Goal: Information Seeking & Learning: Check status

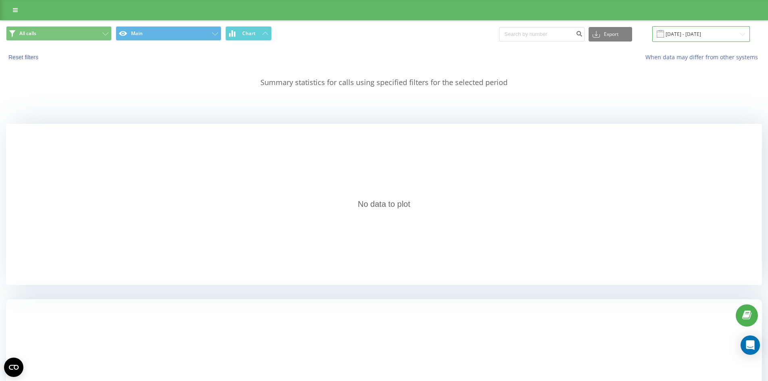
click at [679, 37] on input "18.08.2025 - 18.08.2025" at bounding box center [701, 34] width 98 height 16
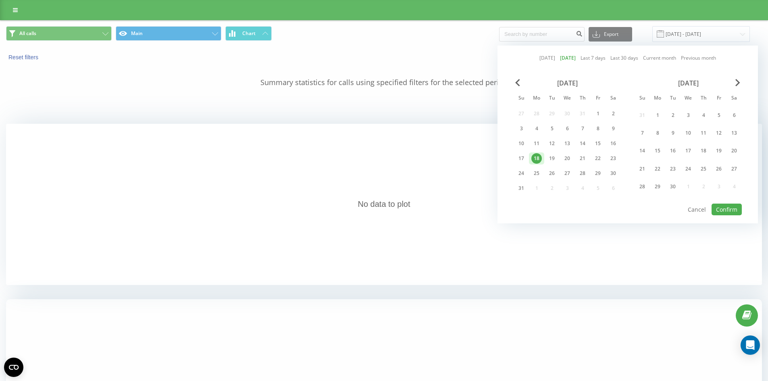
click at [546, 60] on link "[DATE]" at bounding box center [547, 58] width 16 height 8
click at [725, 206] on button "Confirm" at bounding box center [726, 210] width 30 height 12
type input "[DATE] - [DATE]"
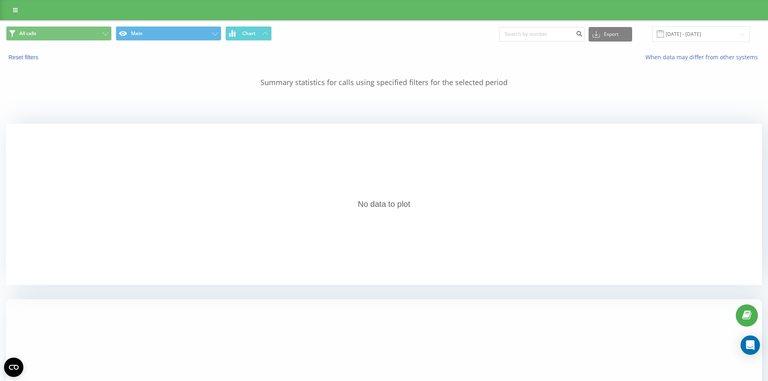
click at [13, 8] on icon at bounding box center [15, 10] width 5 height 6
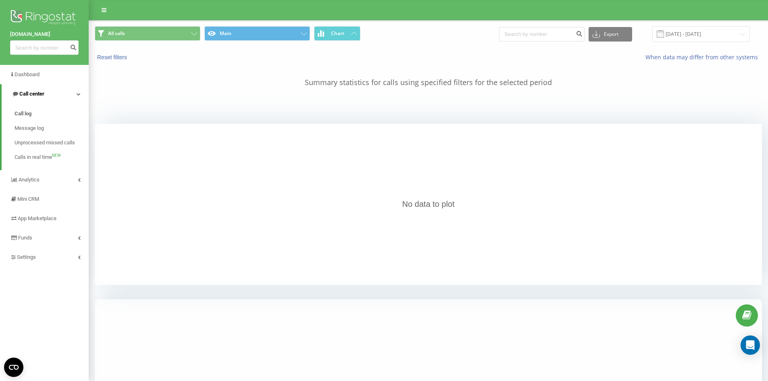
click at [28, 90] on span "Call center" at bounding box center [28, 94] width 33 height 8
click at [29, 114] on span "Analytics" at bounding box center [30, 113] width 22 height 6
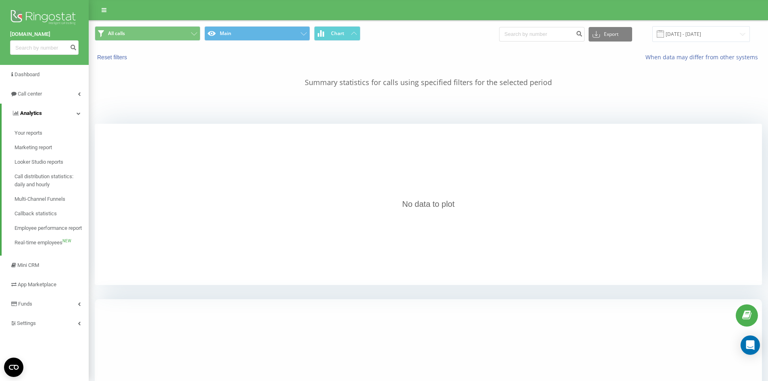
click at [37, 108] on link "Analytics" at bounding box center [45, 113] width 87 height 19
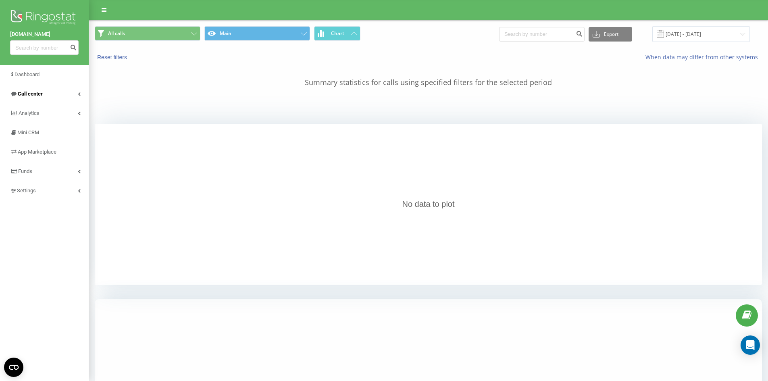
click at [25, 93] on span "Call center" at bounding box center [30, 94] width 25 height 6
click at [30, 179] on span "Analytics" at bounding box center [30, 180] width 22 height 6
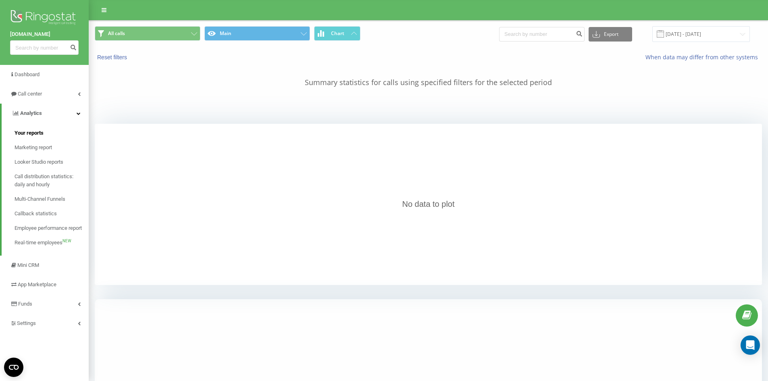
click at [32, 136] on span "Your reports" at bounding box center [29, 133] width 29 height 8
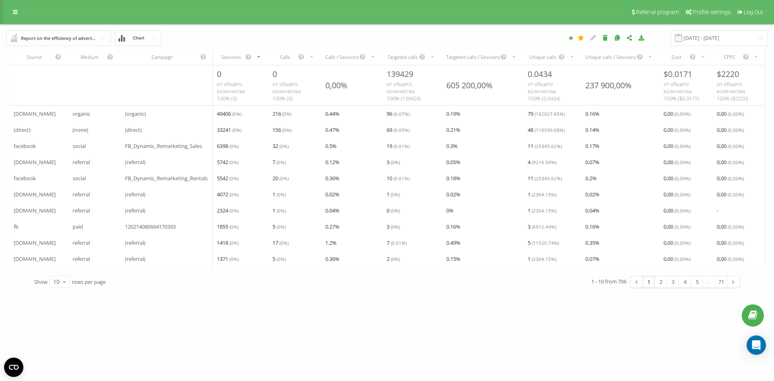
click at [20, 20] on div "Referral program Profile settings Log Out" at bounding box center [387, 12] width 774 height 24
click at [17, 14] on icon at bounding box center [15, 12] width 5 height 6
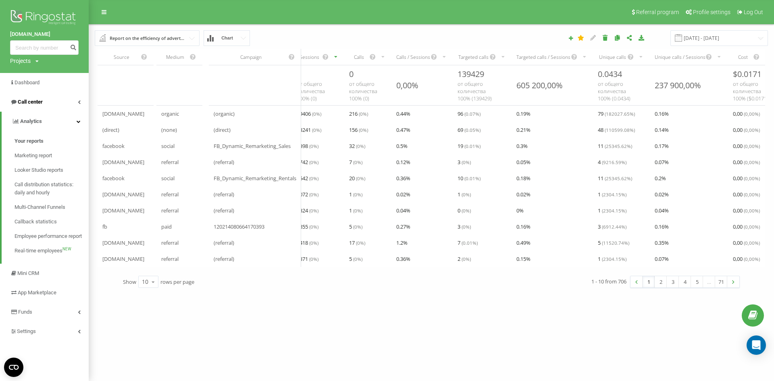
click at [32, 104] on span "Call center" at bounding box center [30, 102] width 25 height 6
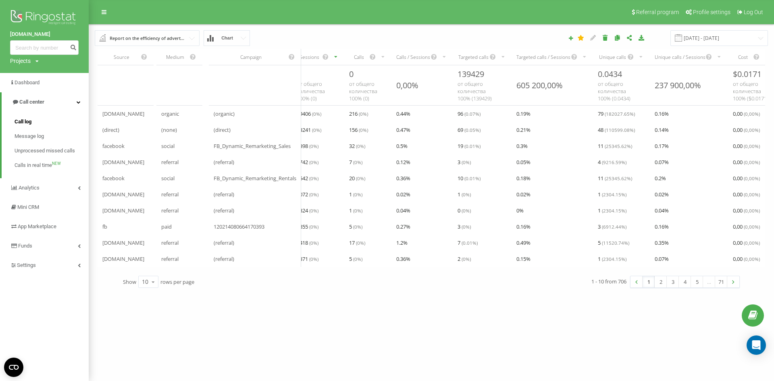
click at [20, 124] on span "Call log" at bounding box center [23, 122] width 17 height 8
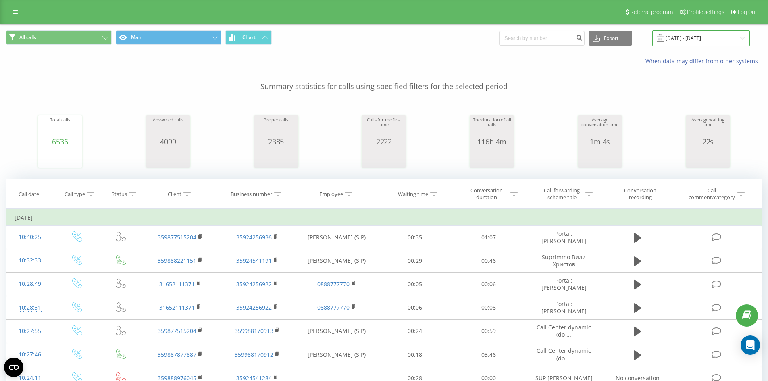
click at [703, 42] on input "[DATE] - [DATE]" at bounding box center [701, 38] width 98 height 16
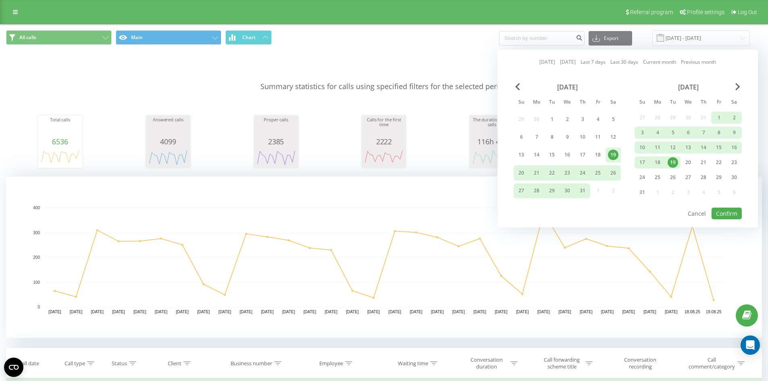
click at [547, 60] on link "[DATE]" at bounding box center [547, 62] width 16 height 8
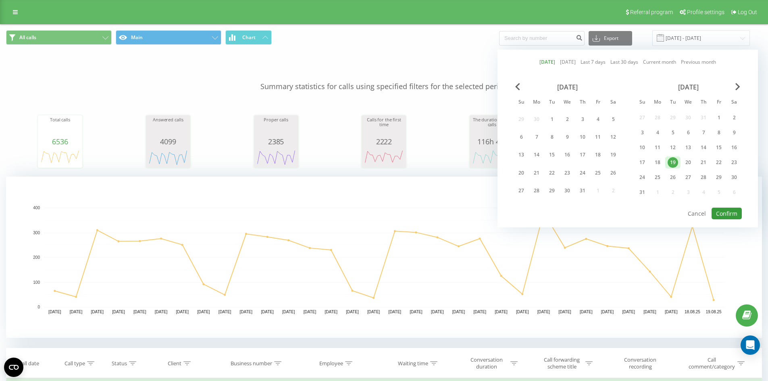
click at [724, 210] on button "Confirm" at bounding box center [726, 214] width 30 height 12
type input "[DATE] - [DATE]"
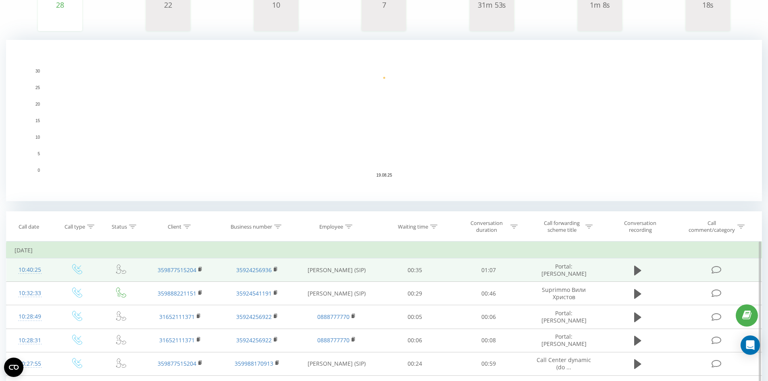
scroll to position [161, 0]
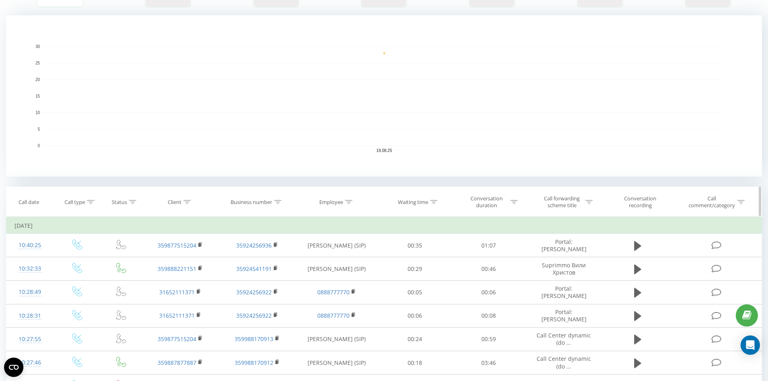
click at [187, 203] on icon at bounding box center [186, 202] width 7 height 4
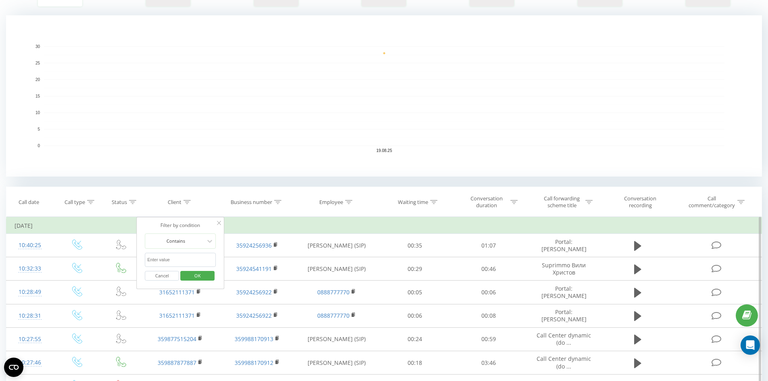
click at [168, 254] on input "text" at bounding box center [180, 260] width 71 height 14
click button "OK" at bounding box center [197, 276] width 34 height 10
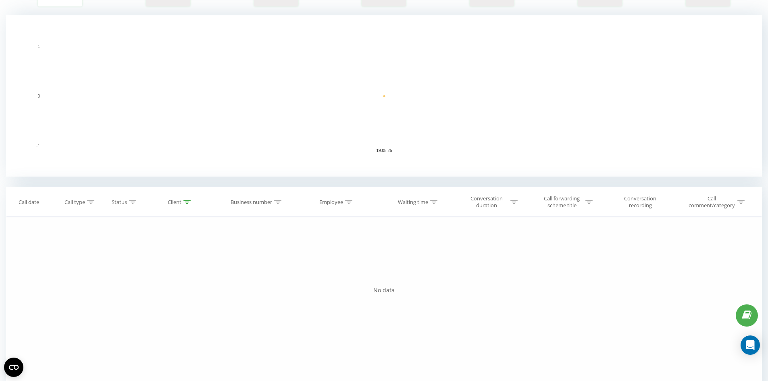
scroll to position [72, 0]
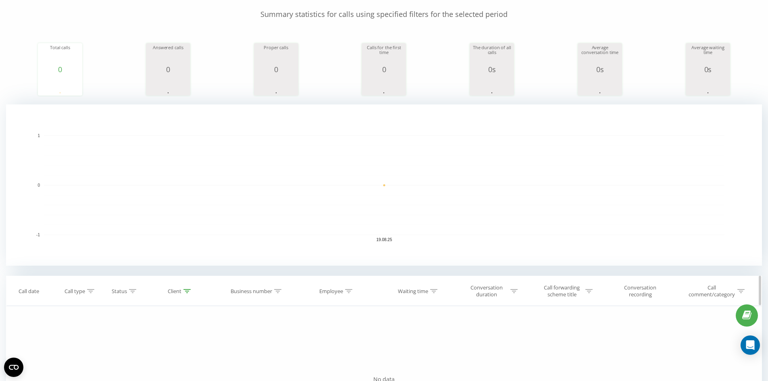
click at [188, 294] on div at bounding box center [186, 291] width 7 height 7
click at [172, 349] on input "359877700785" at bounding box center [180, 349] width 71 height 14
click at [185, 347] on input "359877700785" at bounding box center [180, 349] width 71 height 14
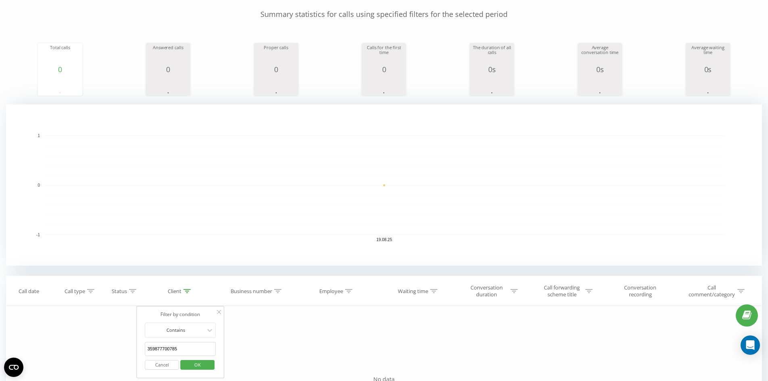
paste input "text"
click at [148, 347] on input "877700785" at bounding box center [180, 349] width 71 height 14
type input "359877700785"
click button "OK" at bounding box center [197, 365] width 34 height 10
click at [188, 290] on icon at bounding box center [186, 291] width 7 height 4
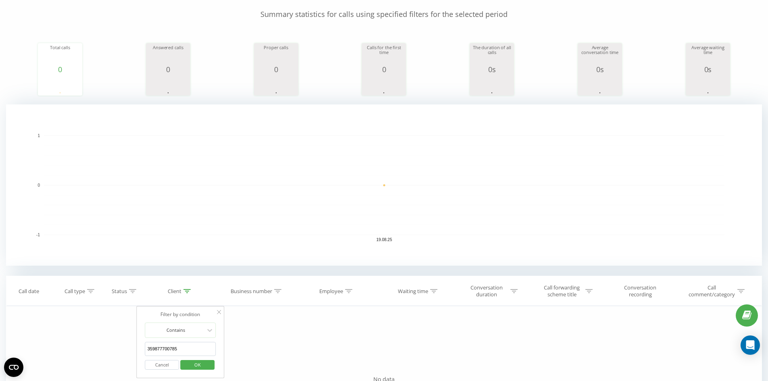
drag, startPoint x: 180, startPoint y: 348, endPoint x: 123, endPoint y: 348, distance: 57.2
click button "OK" at bounding box center [197, 365] width 34 height 10
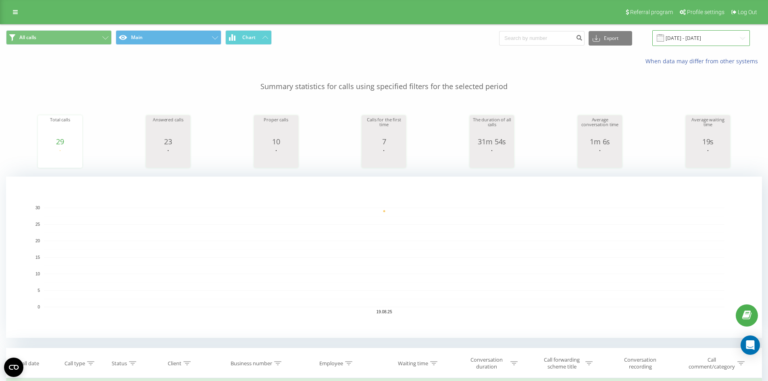
click at [683, 45] on input "[DATE] - [DATE]" at bounding box center [701, 38] width 98 height 16
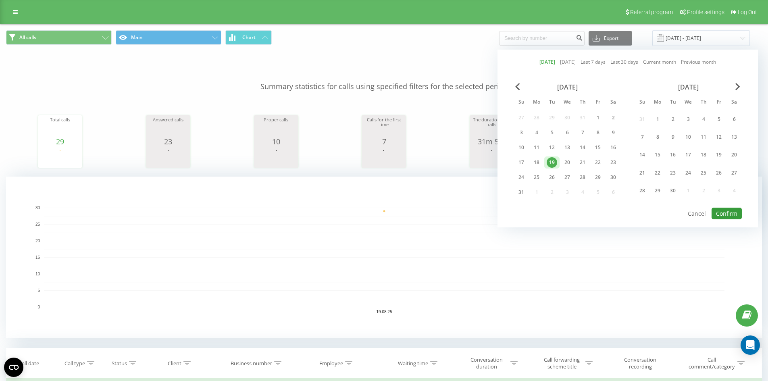
click at [720, 210] on button "Confirm" at bounding box center [726, 214] width 30 height 12
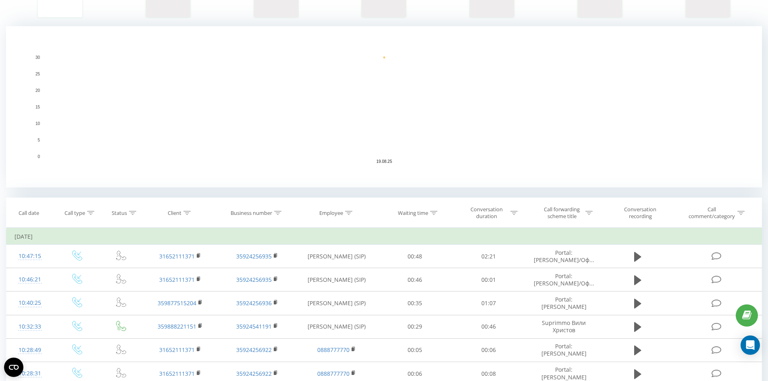
scroll to position [161, 0]
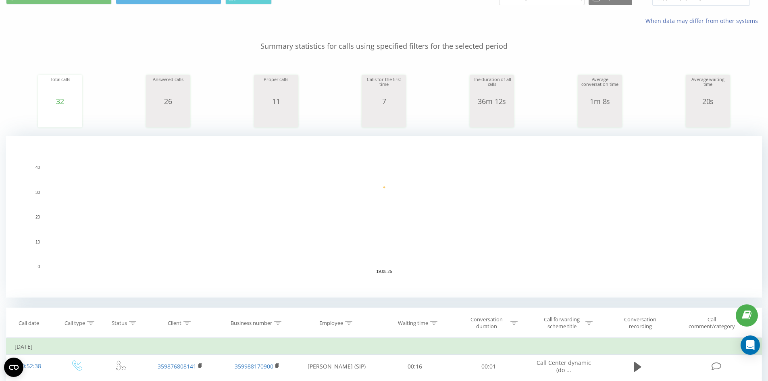
scroll to position [121, 0]
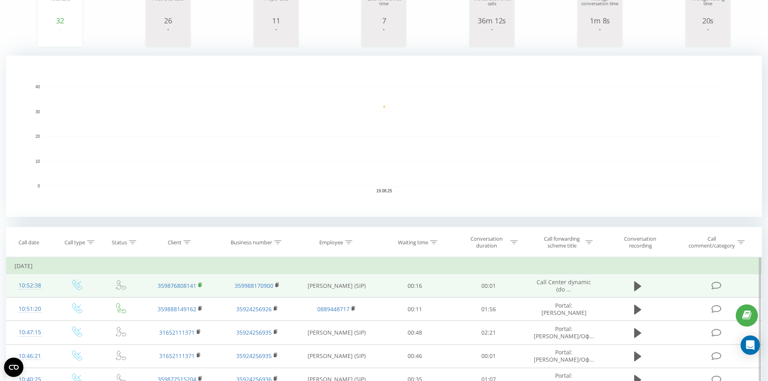
click at [199, 285] on rect at bounding box center [199, 285] width 2 height 4
click at [200, 285] on rect at bounding box center [199, 285] width 2 height 4
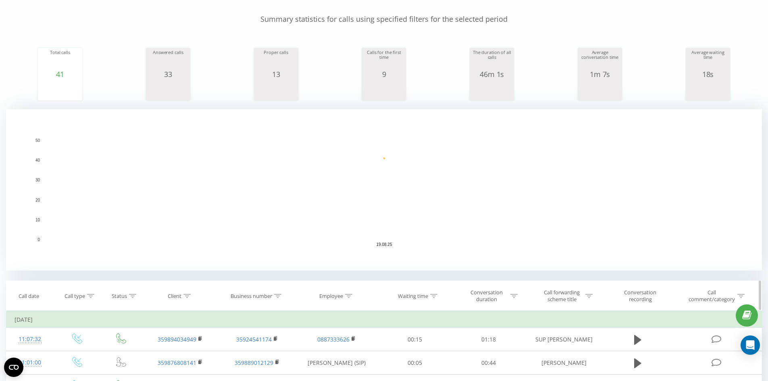
scroll to position [202, 0]
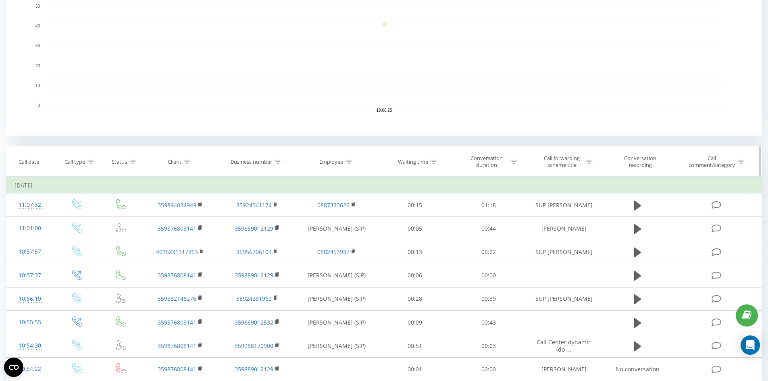
click at [185, 161] on icon at bounding box center [186, 162] width 7 height 4
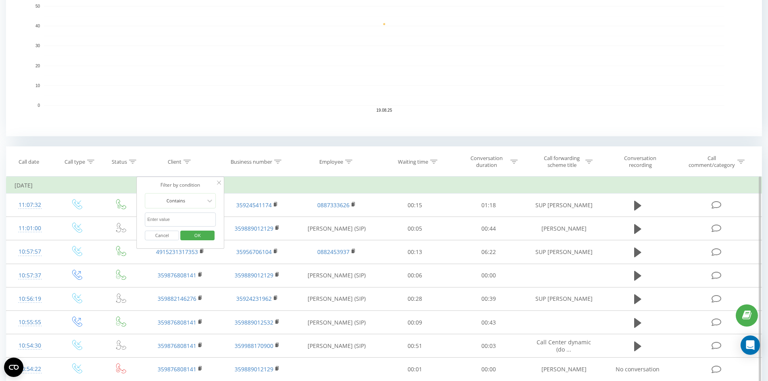
click at [179, 219] on input "text" at bounding box center [180, 219] width 71 height 14
paste input "359898831497"
type input "359898831497"
click at [195, 232] on span "OK" at bounding box center [197, 235] width 23 height 12
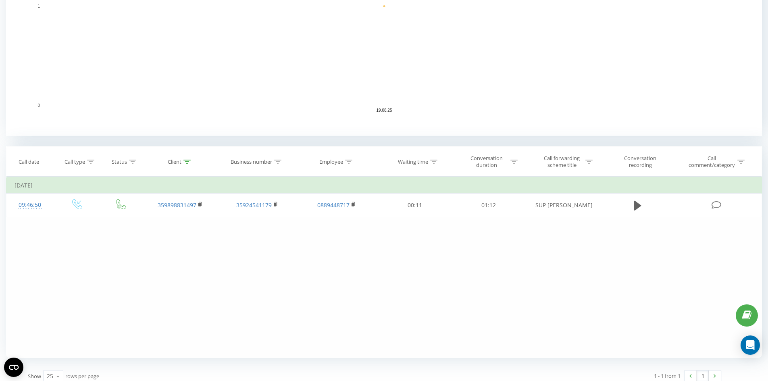
drag, startPoint x: 188, startPoint y: 163, endPoint x: 185, endPoint y: 210, distance: 46.4
click at [187, 163] on icon at bounding box center [186, 162] width 7 height 4
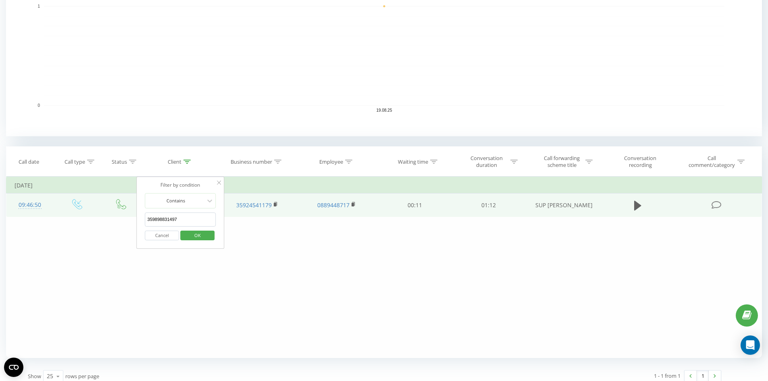
drag, startPoint x: 149, startPoint y: 213, endPoint x: 58, endPoint y: 208, distance: 90.8
click at [58, 208] on table "Filter by condition Equal Enter value Cancel OK Filter by condition Equal Enter…" at bounding box center [384, 197] width 756 height 40
click button "OK" at bounding box center [197, 236] width 34 height 10
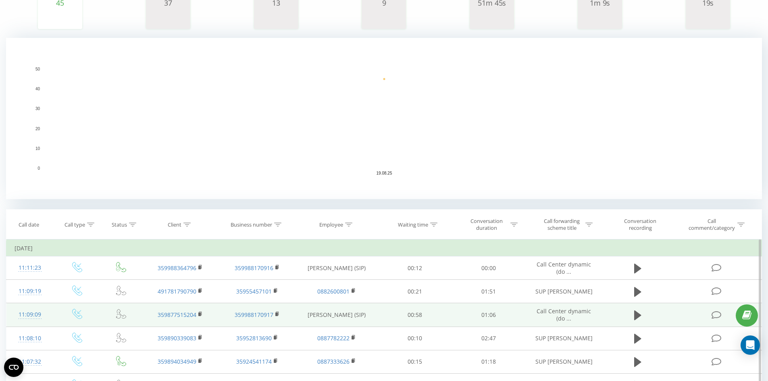
scroll to position [257, 0]
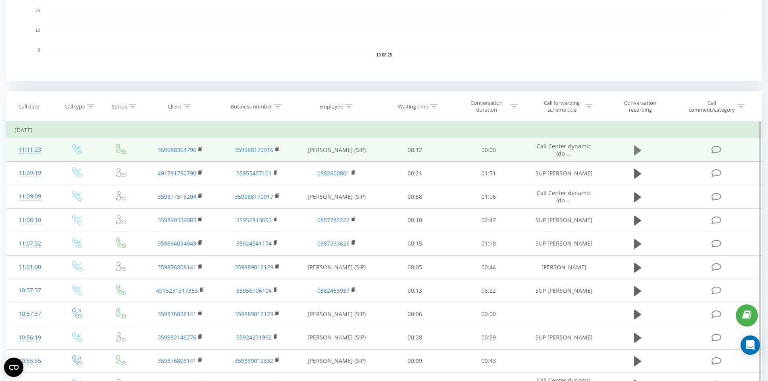
click at [643, 149] on button at bounding box center [638, 150] width 12 height 12
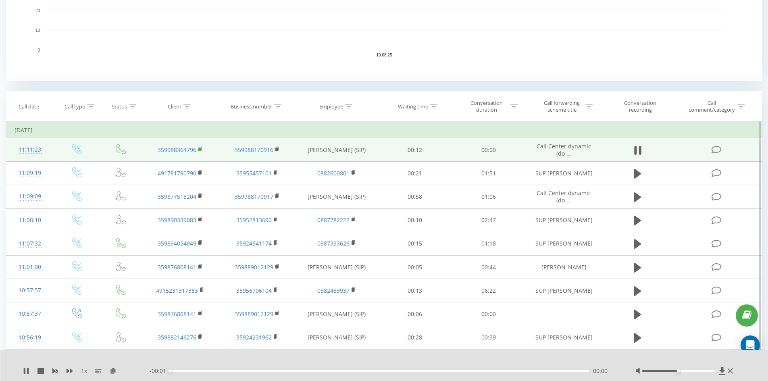
click at [201, 148] on rect at bounding box center [199, 150] width 2 height 4
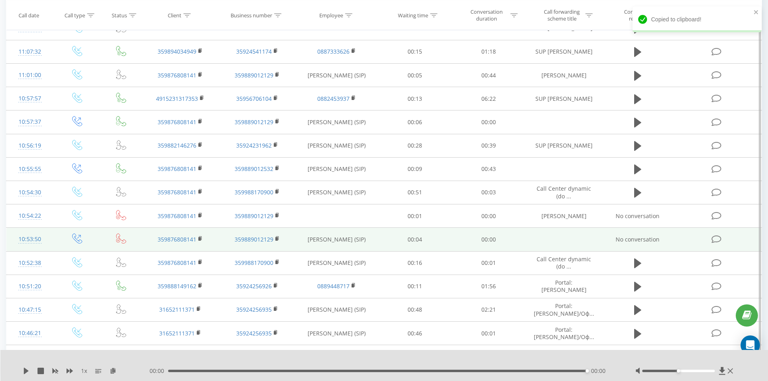
scroll to position [458, 0]
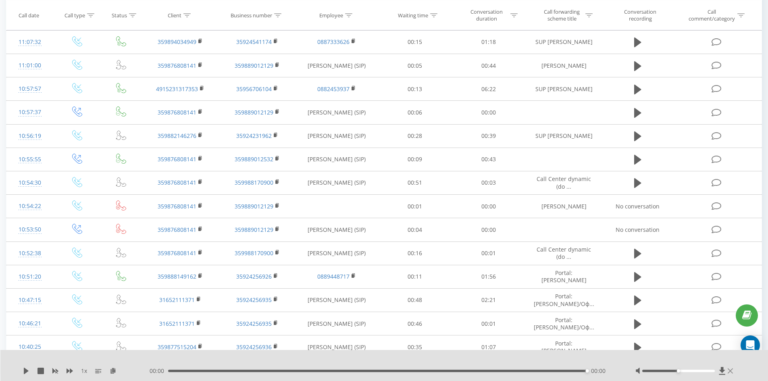
click at [732, 370] on icon at bounding box center [730, 370] width 5 height 5
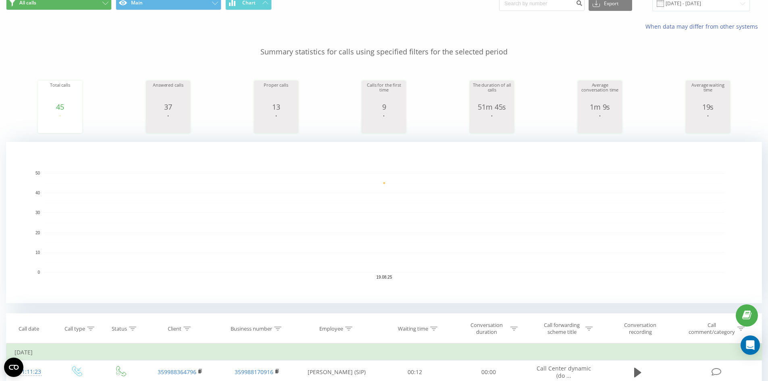
scroll to position [0, 0]
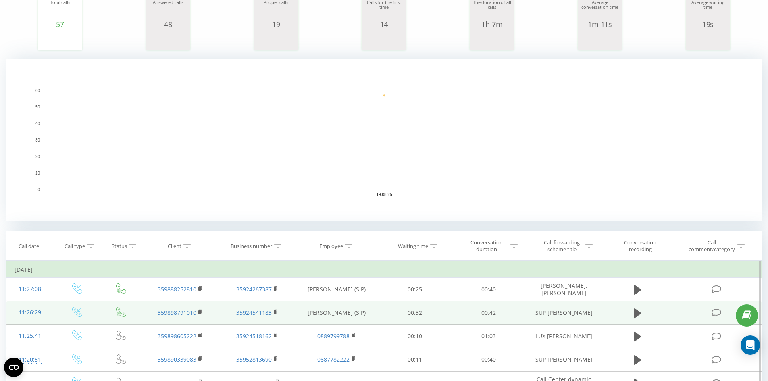
scroll to position [242, 0]
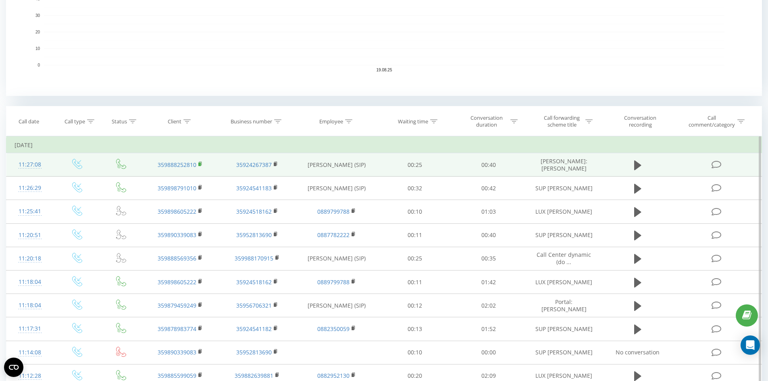
click at [200, 164] on rect at bounding box center [199, 164] width 2 height 4
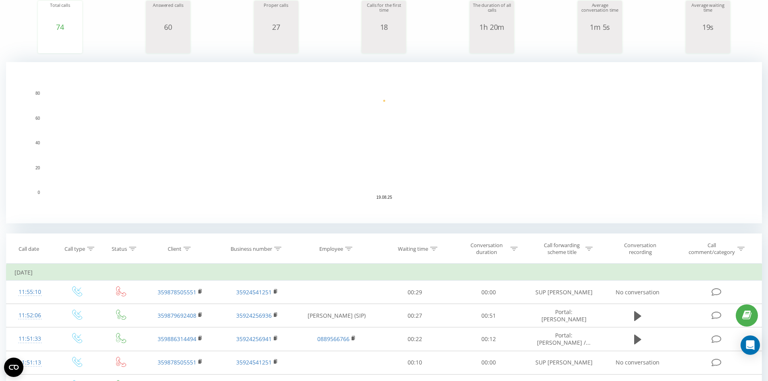
scroll to position [242, 0]
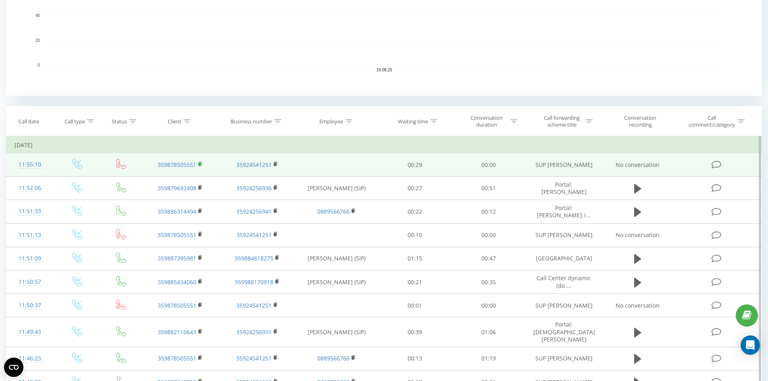
click at [201, 164] on icon at bounding box center [200, 164] width 4 height 6
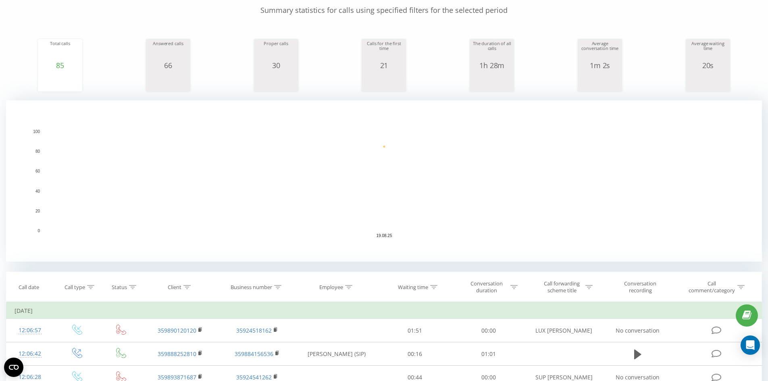
scroll to position [242, 0]
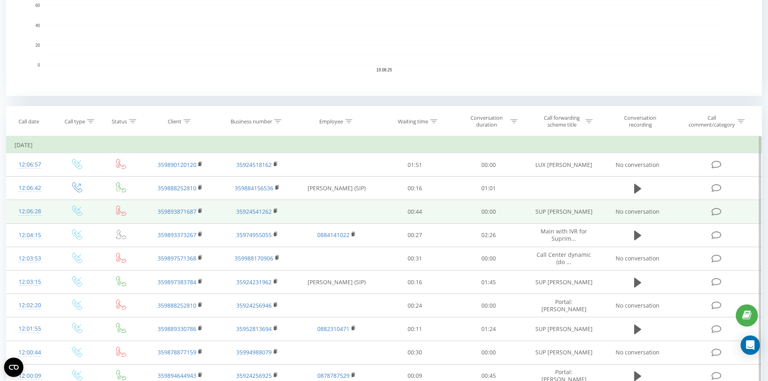
drag, startPoint x: 200, startPoint y: 210, endPoint x: 205, endPoint y: 214, distance: 6.3
click at [200, 210] on rect at bounding box center [199, 211] width 2 height 4
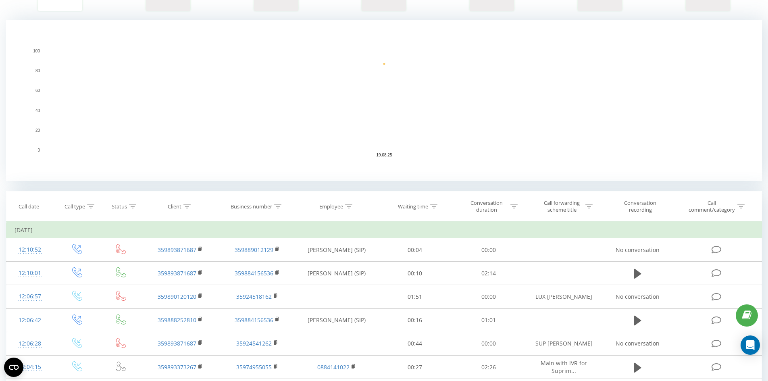
scroll to position [202, 0]
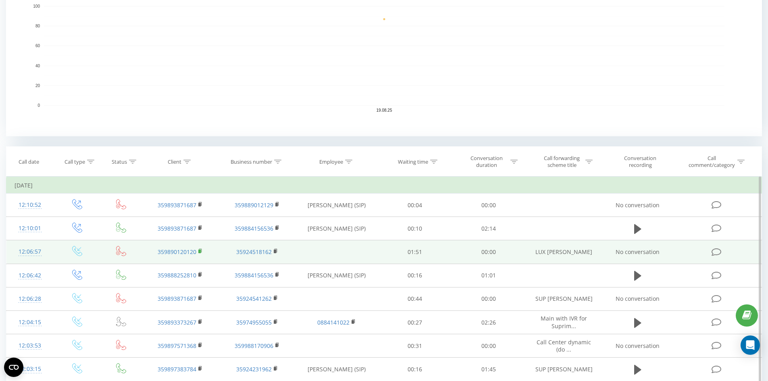
click at [200, 249] on icon at bounding box center [200, 251] width 4 height 6
